Goal: Information Seeking & Learning: Check status

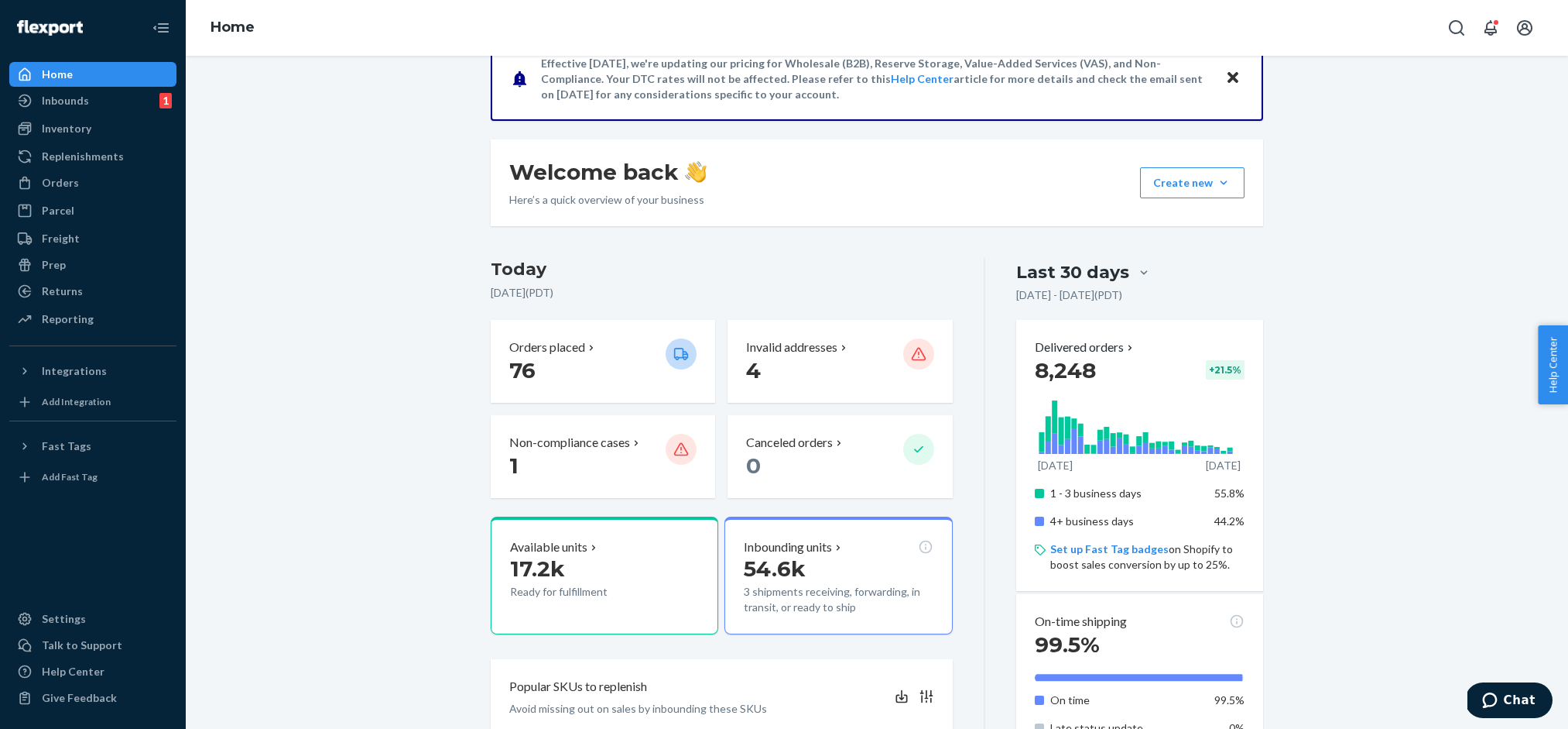
scroll to position [205, 0]
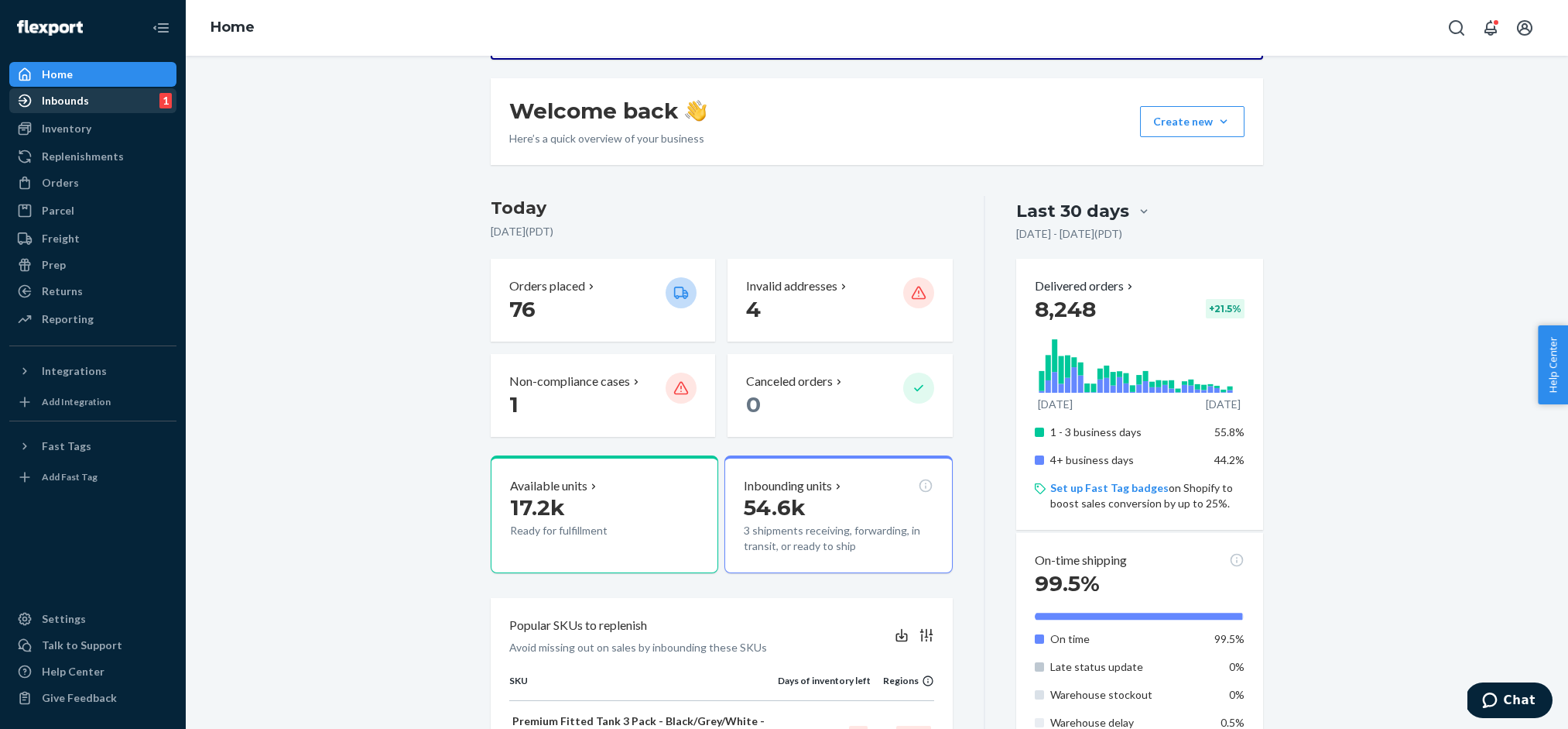
click at [114, 99] on div "Inbounds 1" at bounding box center [93, 100] width 164 height 22
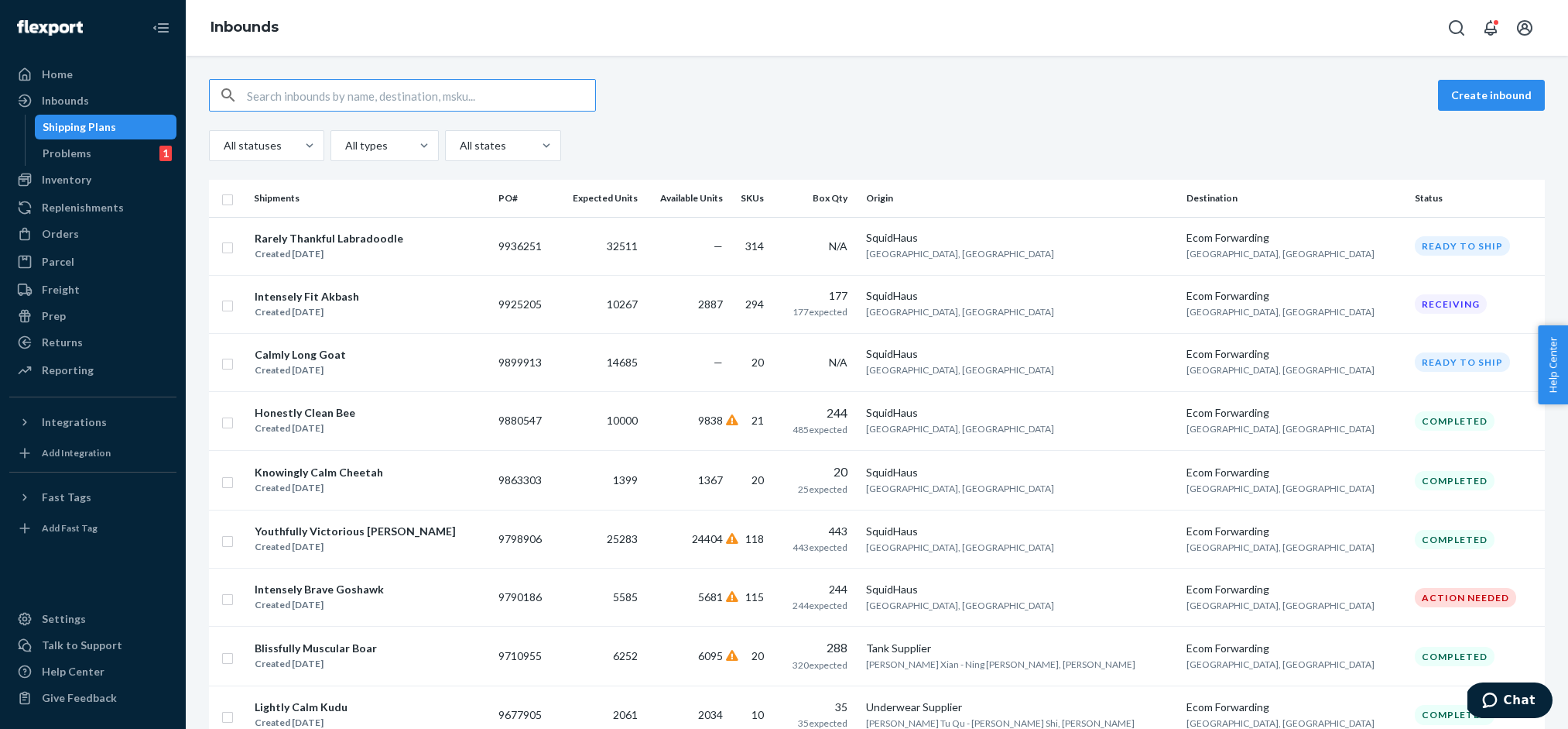
click at [815, 115] on div "Create inbound All statuses All types All states" at bounding box center [876, 120] width 1336 height 82
click at [832, 107] on div "Create inbound" at bounding box center [876, 96] width 1336 height 33
click at [98, 177] on div "Inventory" at bounding box center [93, 179] width 164 height 22
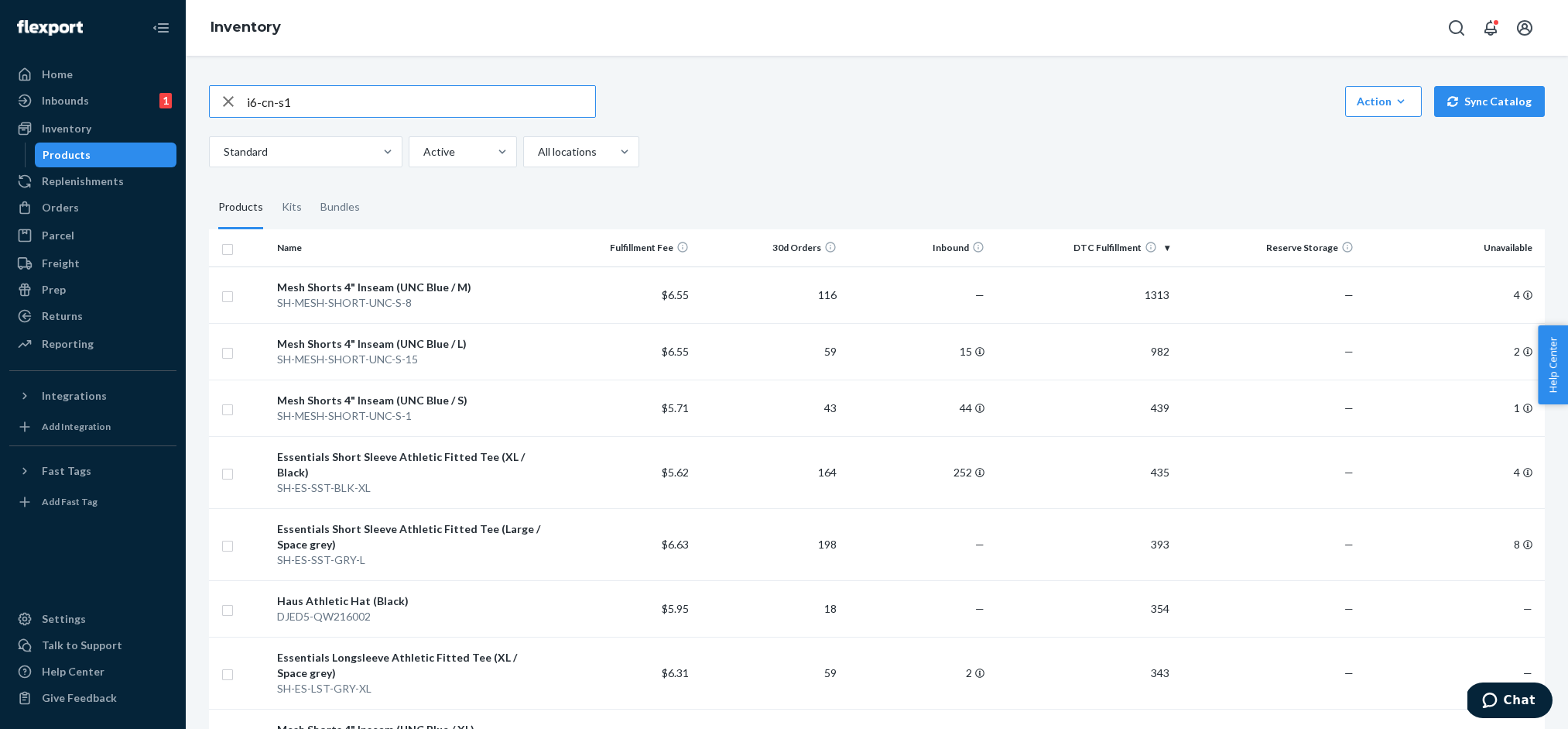
type input "i6-cn-s1"
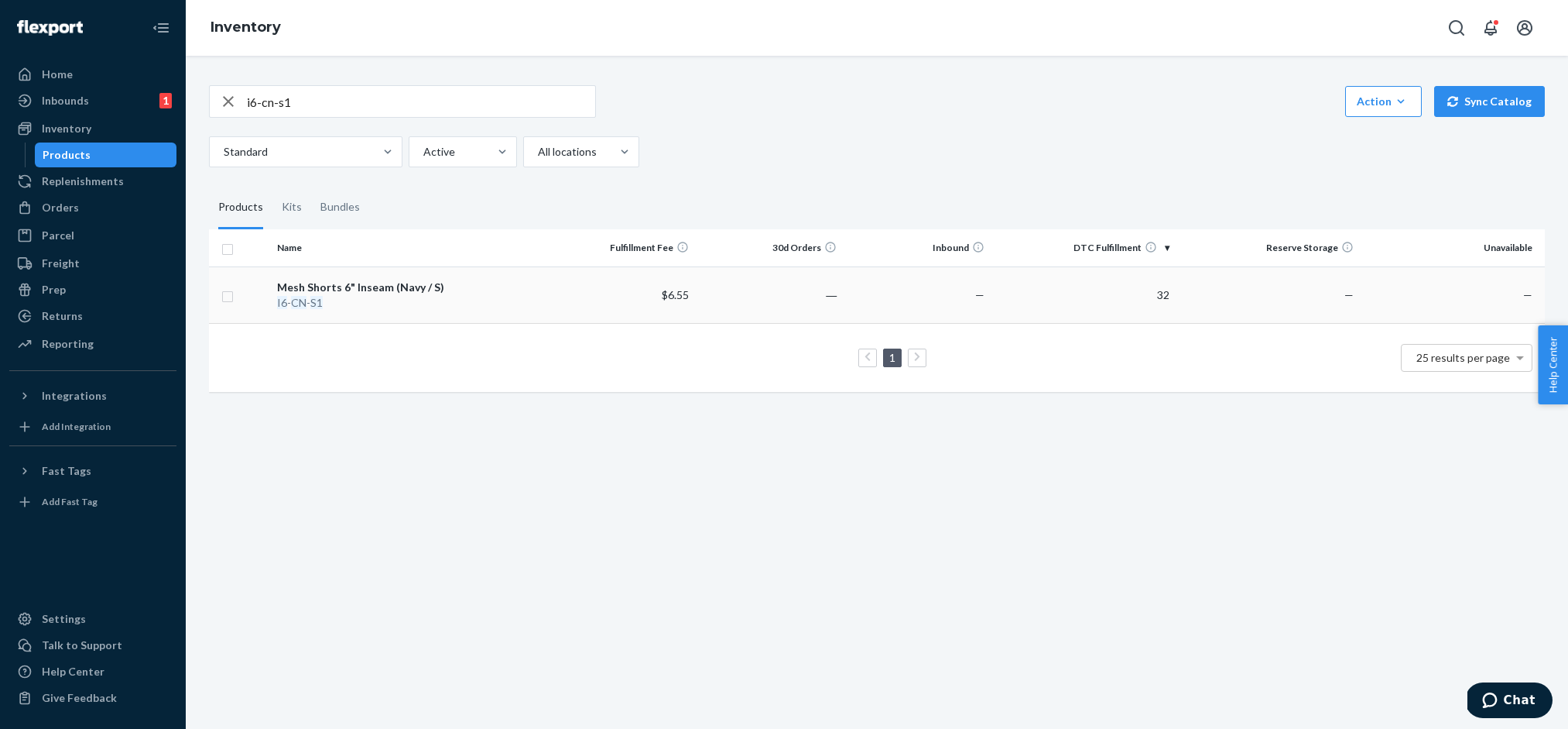
click at [392, 283] on div "Mesh Shorts 6" Inseam (Navy / S)" at bounding box center [409, 287] width 265 height 15
